Goal: Task Accomplishment & Management: Manage account settings

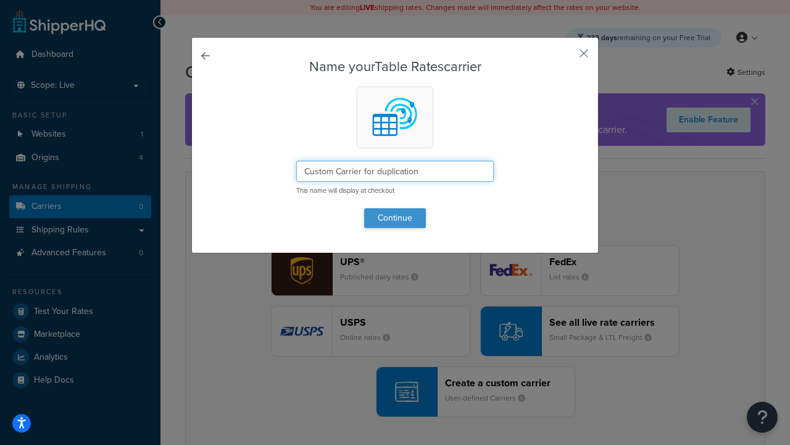
type input "Custom Carrier for duplication"
click at [395, 217] on button "Continue" at bounding box center [395, 218] width 62 height 20
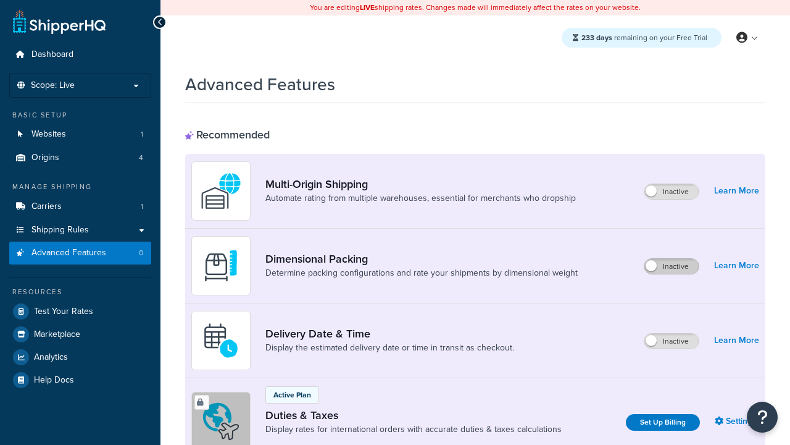
click at [672, 266] on label "Inactive" at bounding box center [672, 266] width 54 height 15
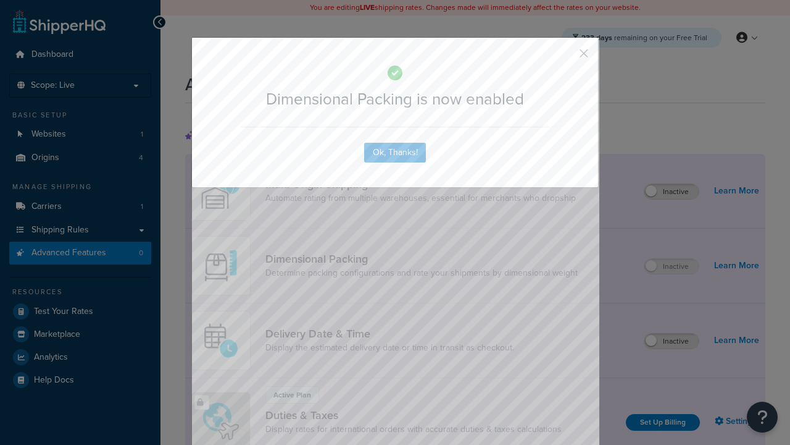
click at [566, 56] on button "button" at bounding box center [565, 57] width 3 height 3
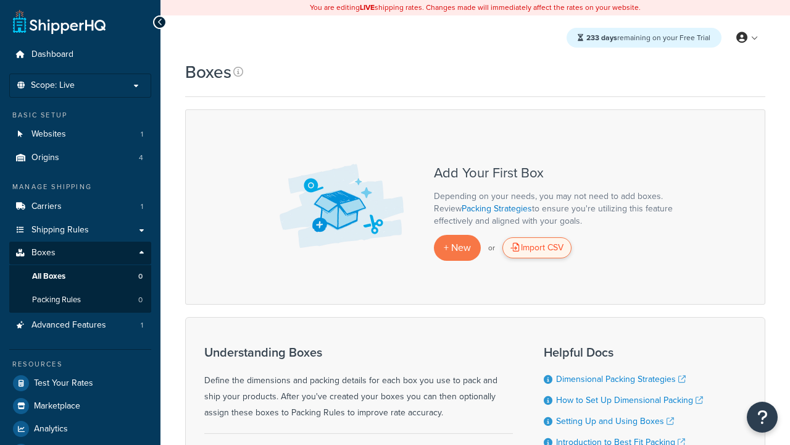
click at [537, 248] on div "Import CSV" at bounding box center [537, 247] width 69 height 21
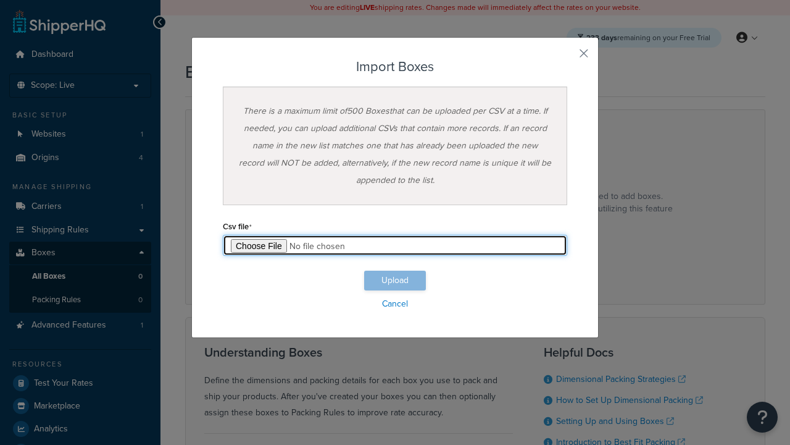
click at [395, 245] on input "file" at bounding box center [395, 245] width 345 height 21
type input "C:\fakepath\importBoxesSuccess.csv"
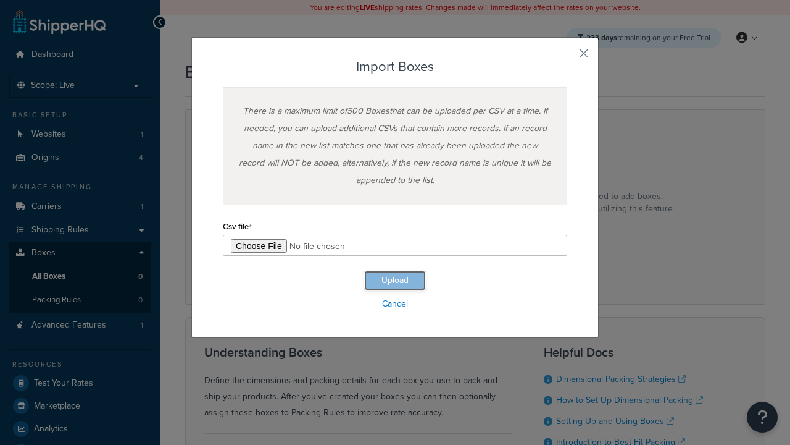
click at [395, 280] on button "Upload" at bounding box center [395, 280] width 62 height 20
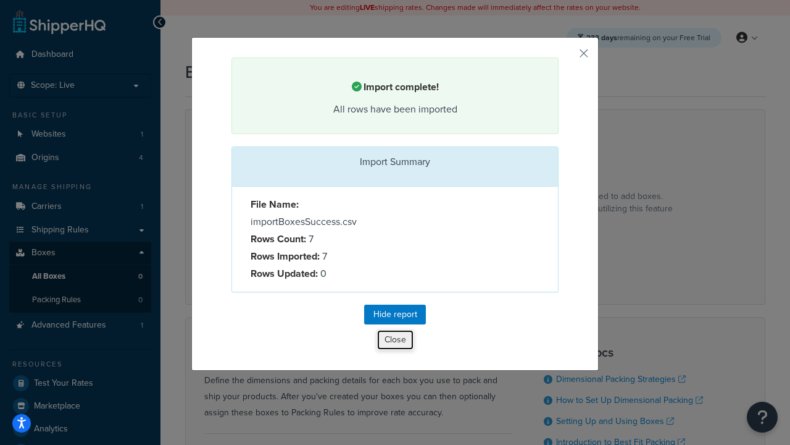
click at [395, 341] on button "Close" at bounding box center [396, 339] width 38 height 21
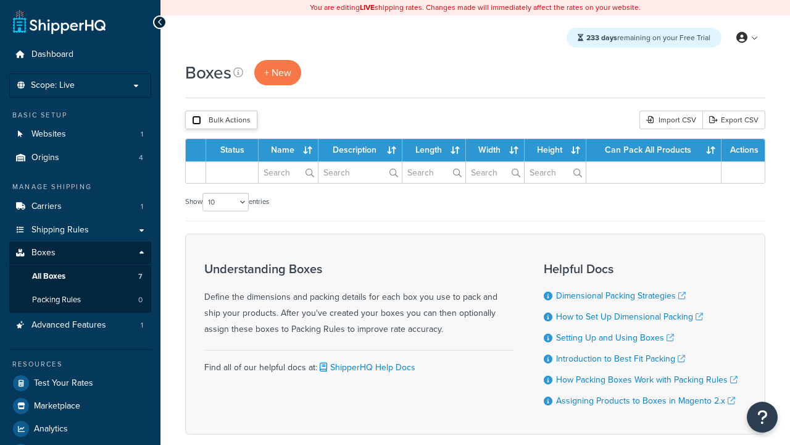
click at [196, 120] on input "checkbox" at bounding box center [196, 119] width 9 height 9
checkbox input "true"
click at [0, 0] on button "Delete" at bounding box center [0, 0] width 0 height 0
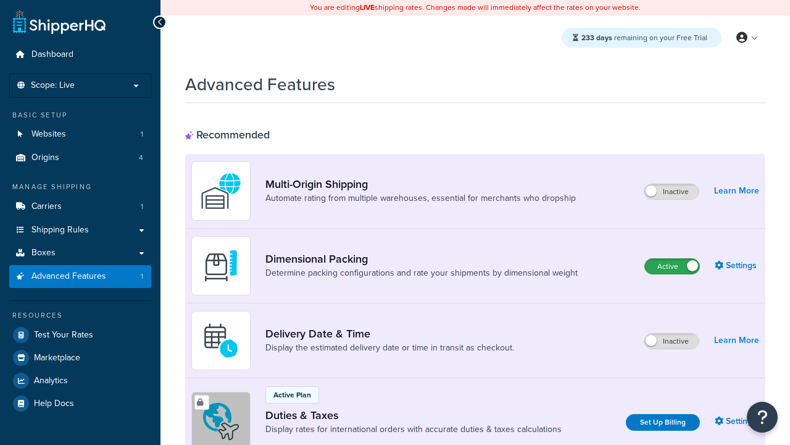
click at [672, 266] on label "Active" at bounding box center [672, 266] width 54 height 15
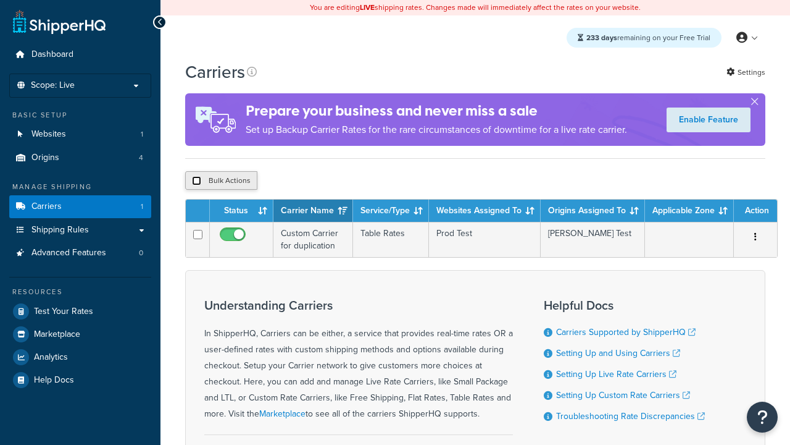
click at [196, 181] on input "checkbox" at bounding box center [196, 180] width 9 height 9
checkbox input "true"
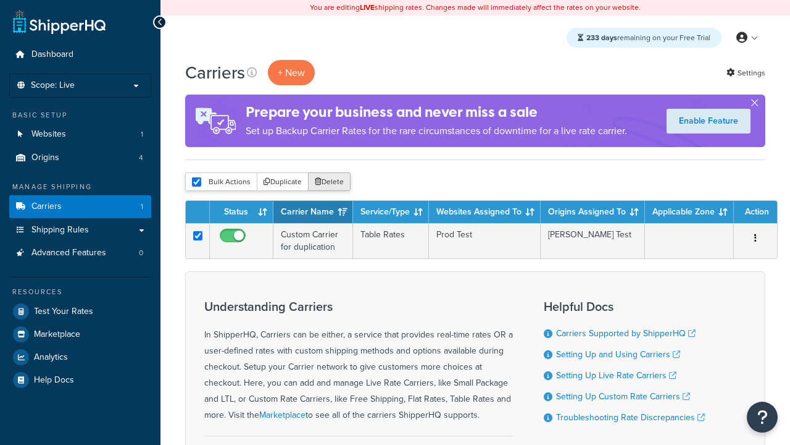
click at [332, 182] on button "Delete" at bounding box center [329, 181] width 43 height 19
